Goal: Entertainment & Leisure: Consume media (video, audio)

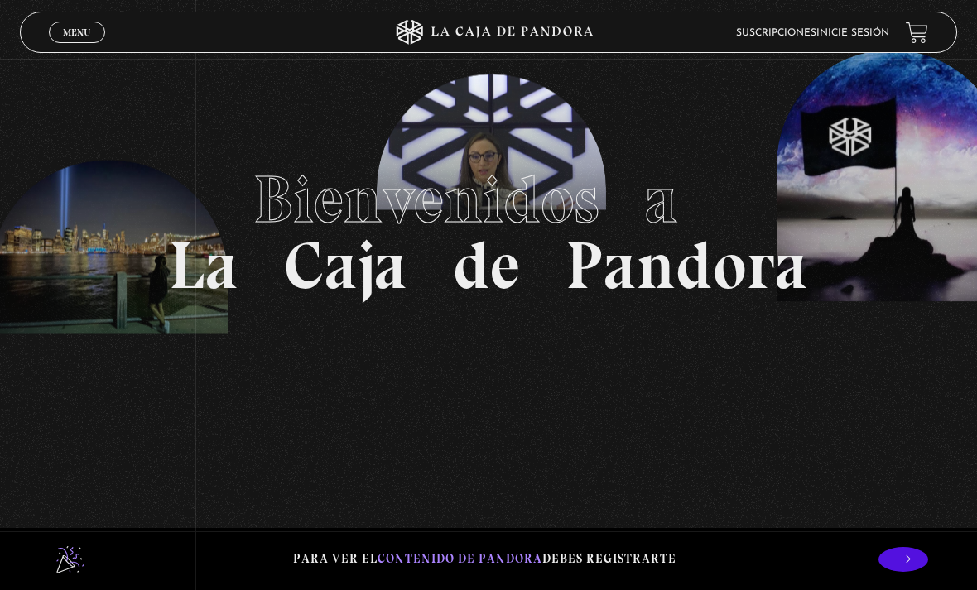
scroll to position [29, 0]
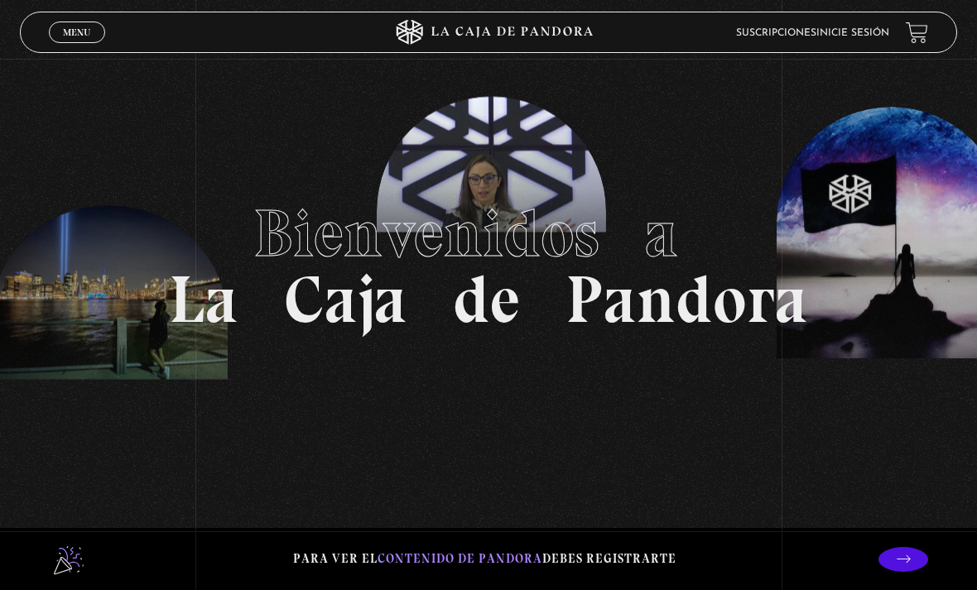
click at [876, 33] on link "Inicie sesión" at bounding box center [852, 33] width 73 height 10
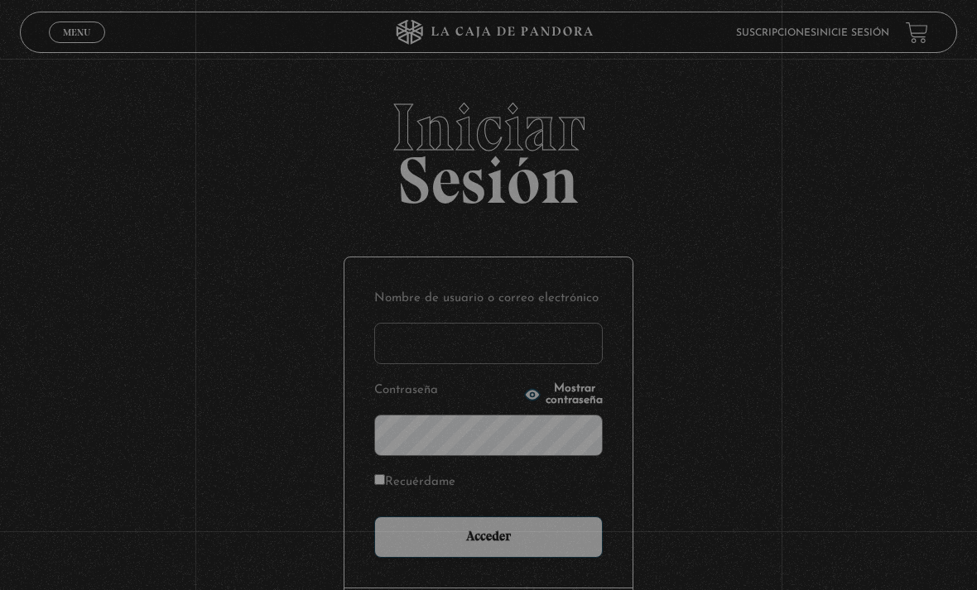
type input "nanwi"
click at [489, 546] on input "Acceder" at bounding box center [488, 537] width 229 height 41
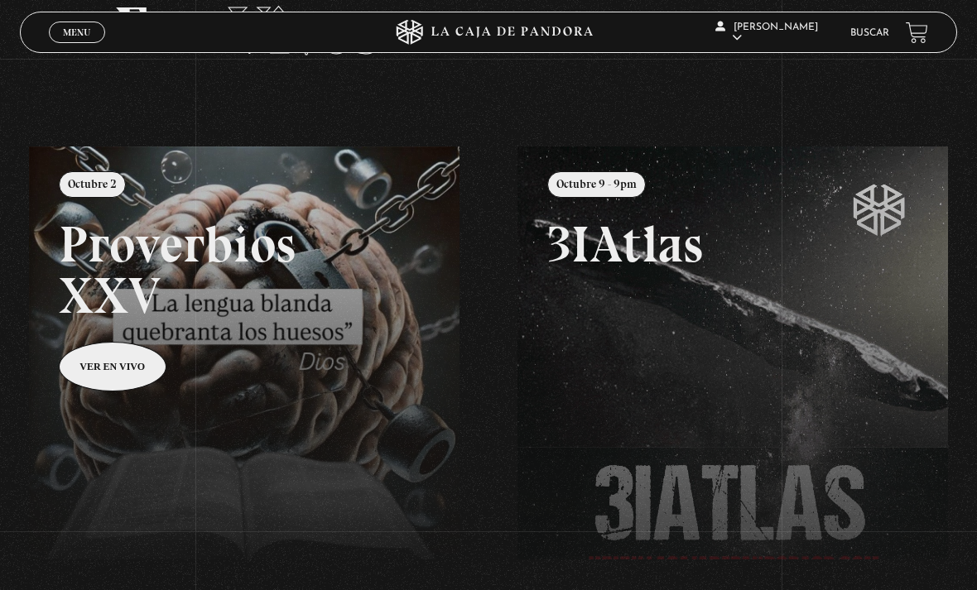
scroll to position [102, 0]
click at [115, 14] on div "Menu Cerrar" at bounding box center [195, 32] width 293 height 40
click at [101, 20] on div "Menu Cerrar" at bounding box center [195, 32] width 293 height 40
click at [93, 23] on link "Menu Cerrar" at bounding box center [77, 33] width 56 height 22
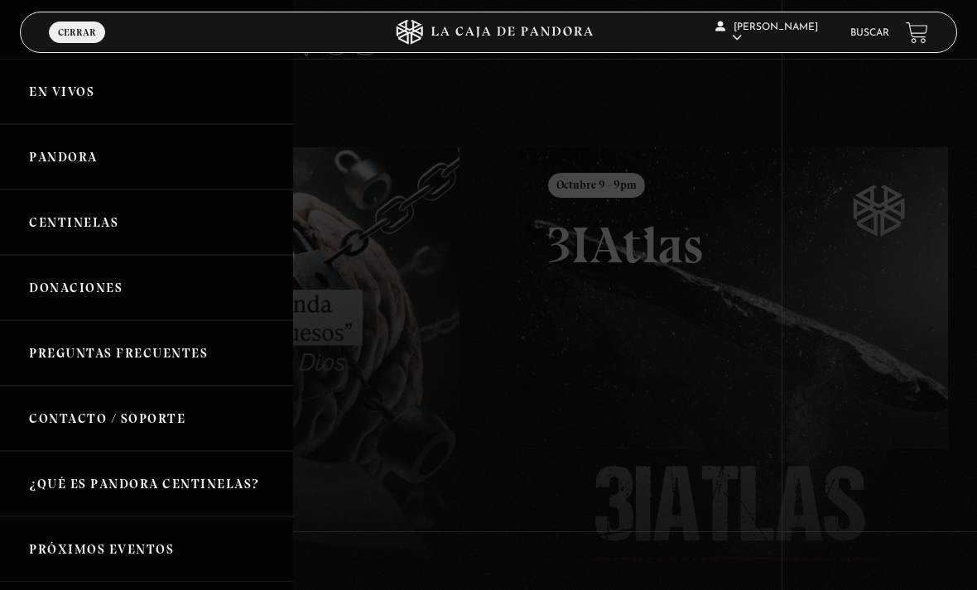
click at [128, 208] on link "Centinelas" at bounding box center [146, 222] width 293 height 65
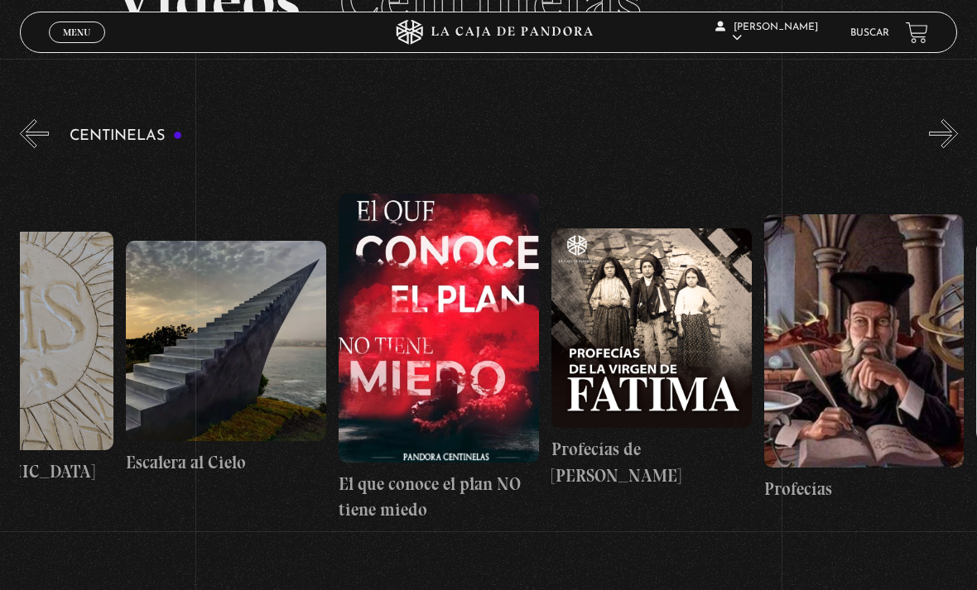
scroll to position [0, 16886]
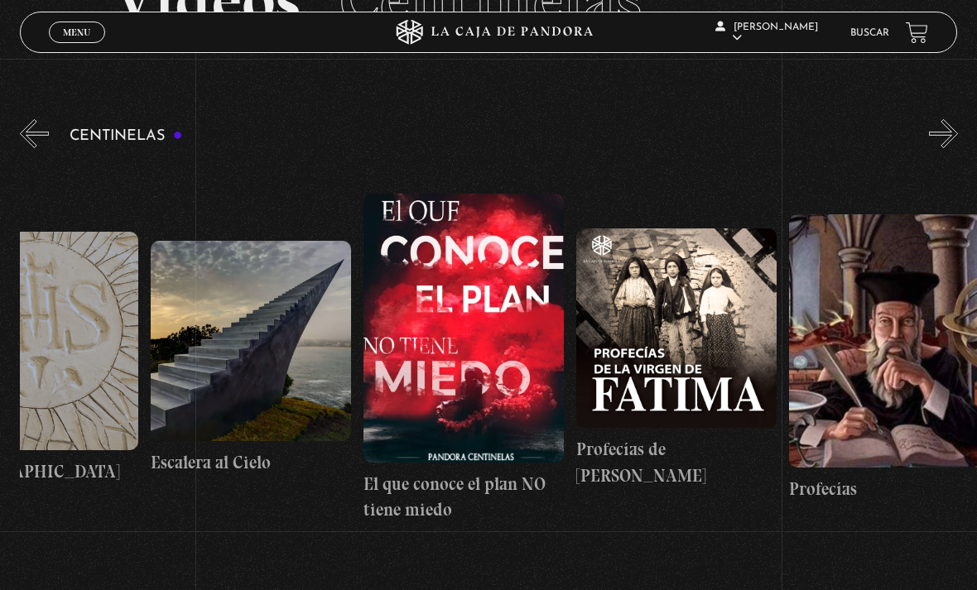
click at [712, 392] on figure at bounding box center [676, 329] width 200 height 200
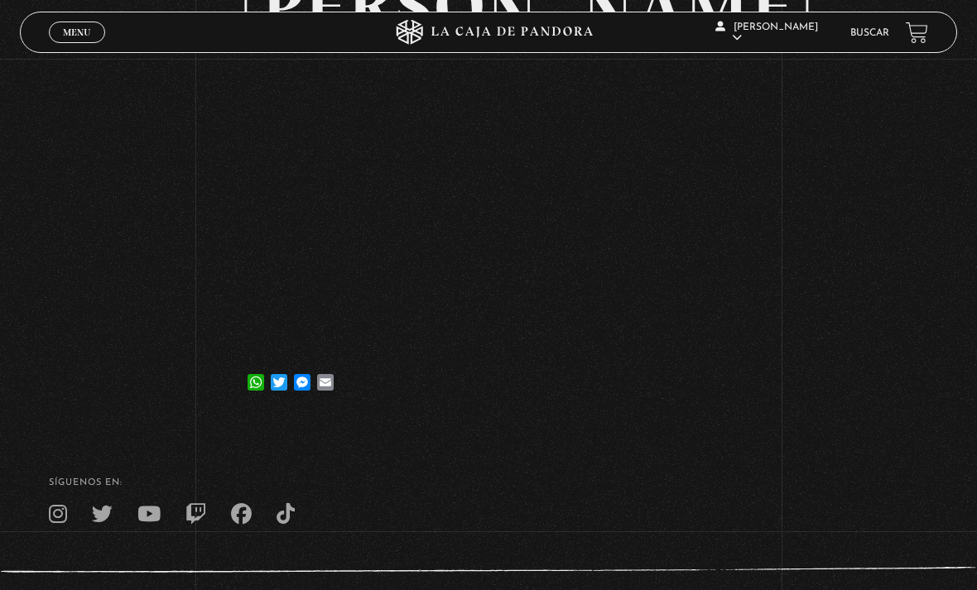
scroll to position [233, 0]
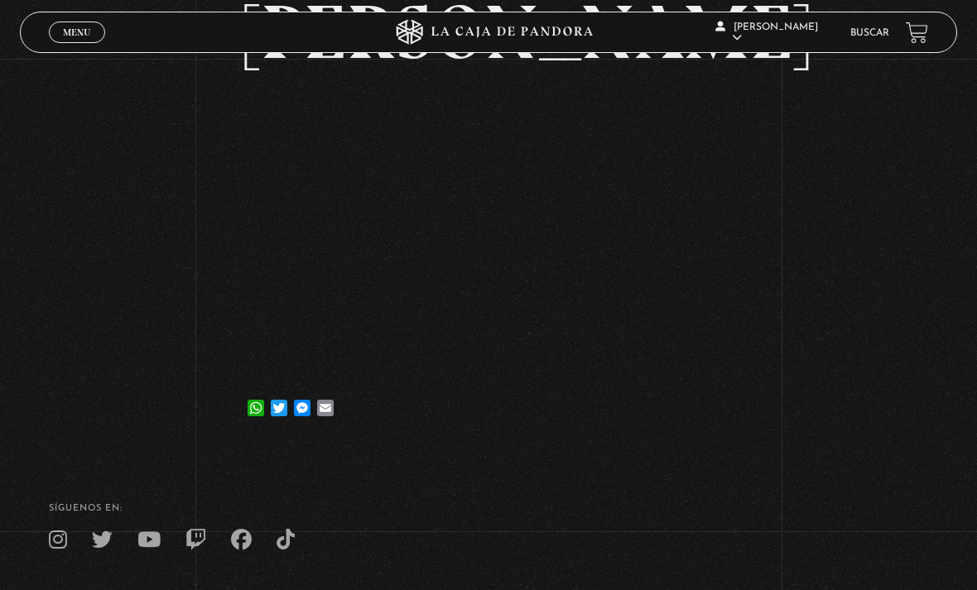
click at [785, 398] on div "Volver [DATE] Profecías de [PERSON_NAME] WhatsApp Twitter Messenger Email" at bounding box center [488, 135] width 977 height 619
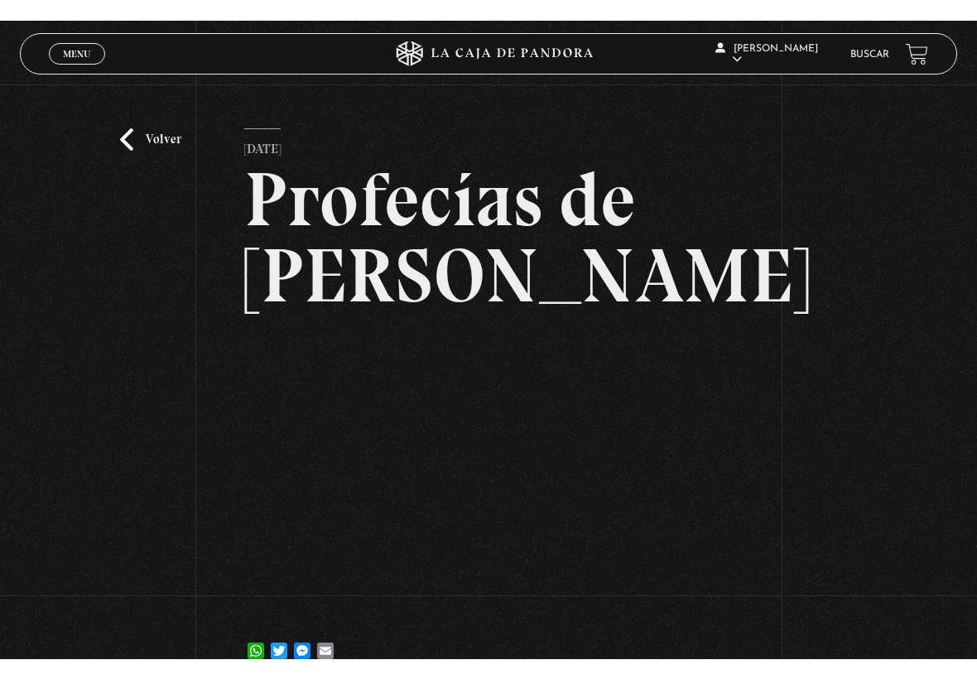
scroll to position [0, 0]
